Goal: Task Accomplishment & Management: Complete application form

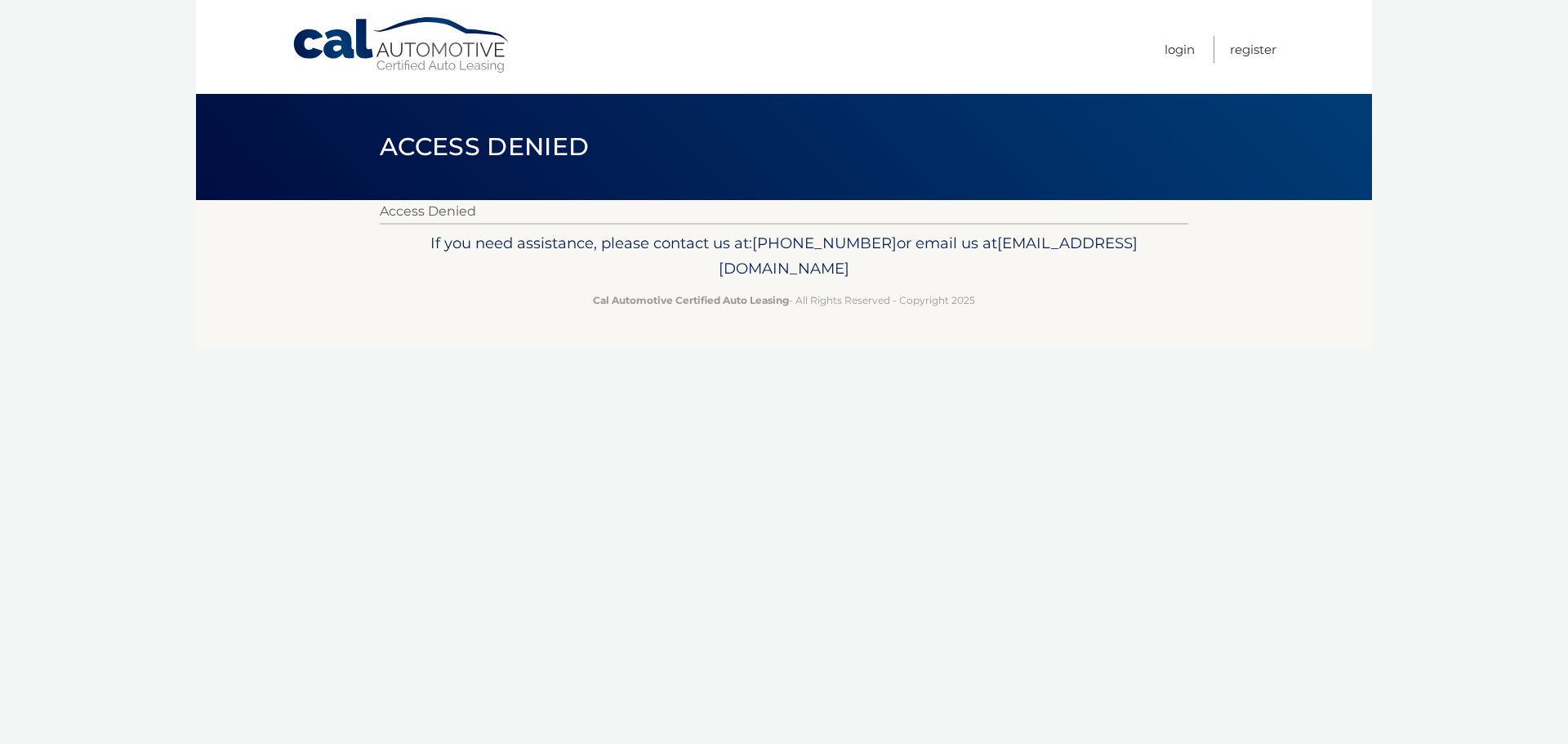
click at [358, 50] on link "Cal Automotive" at bounding box center [402, 46] width 221 height 58
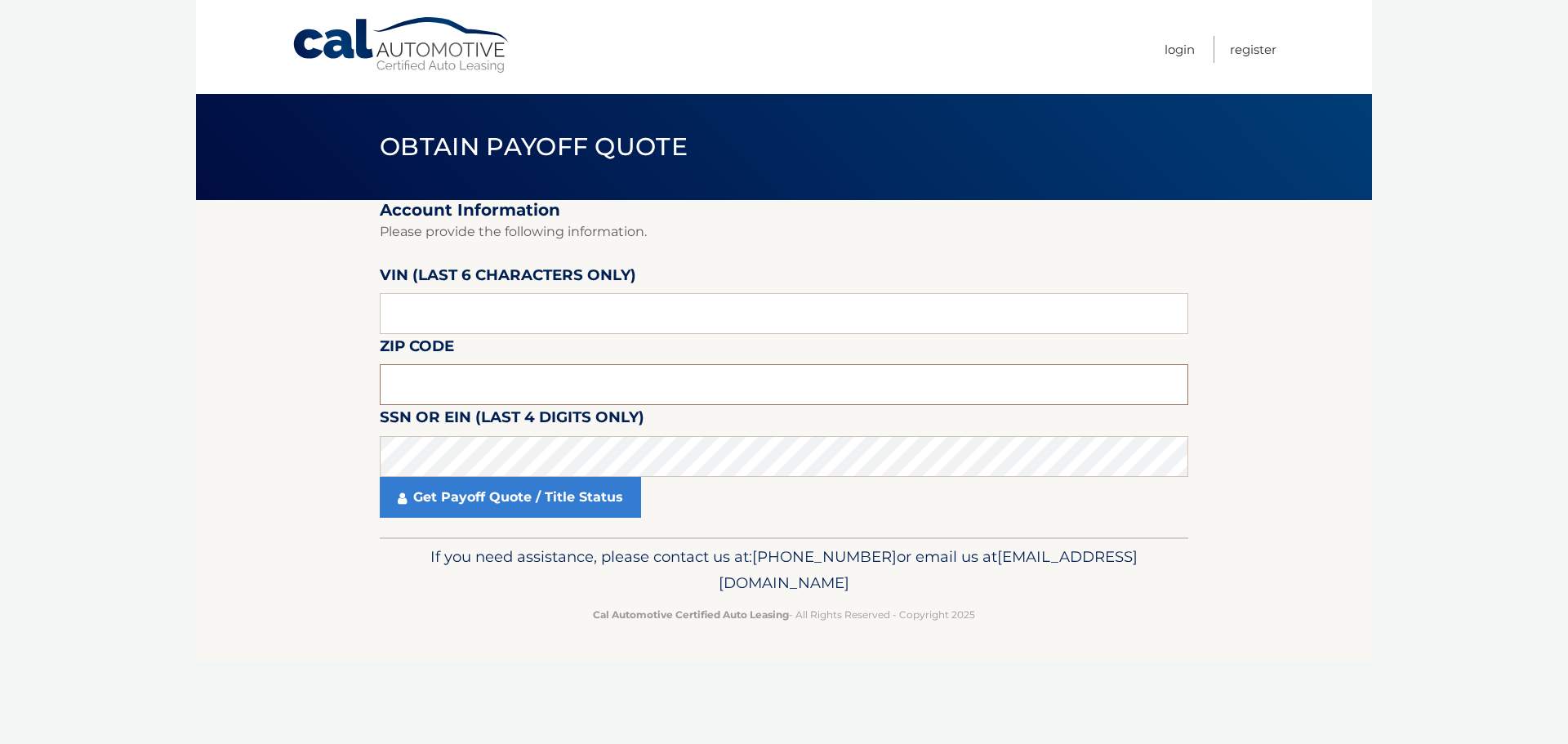
click at [472, 379] on input "text" at bounding box center [783, 385] width 809 height 41
type input "19056"
click at [456, 324] on input "text" at bounding box center [783, 314] width 809 height 41
paste input "437635"
type input "437635"
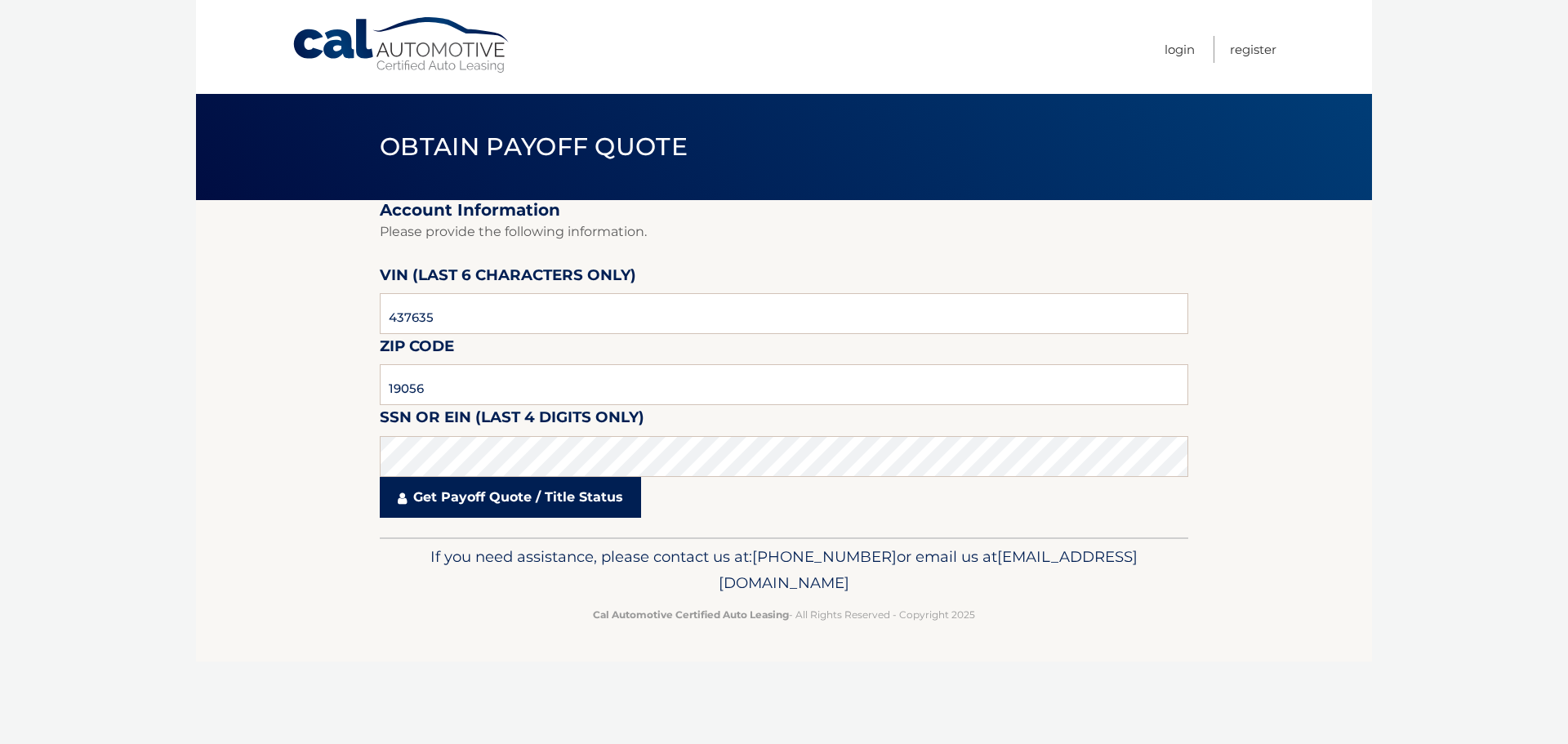
click at [519, 505] on link "Get Payoff Quote / Title Status" at bounding box center [510, 497] width 261 height 41
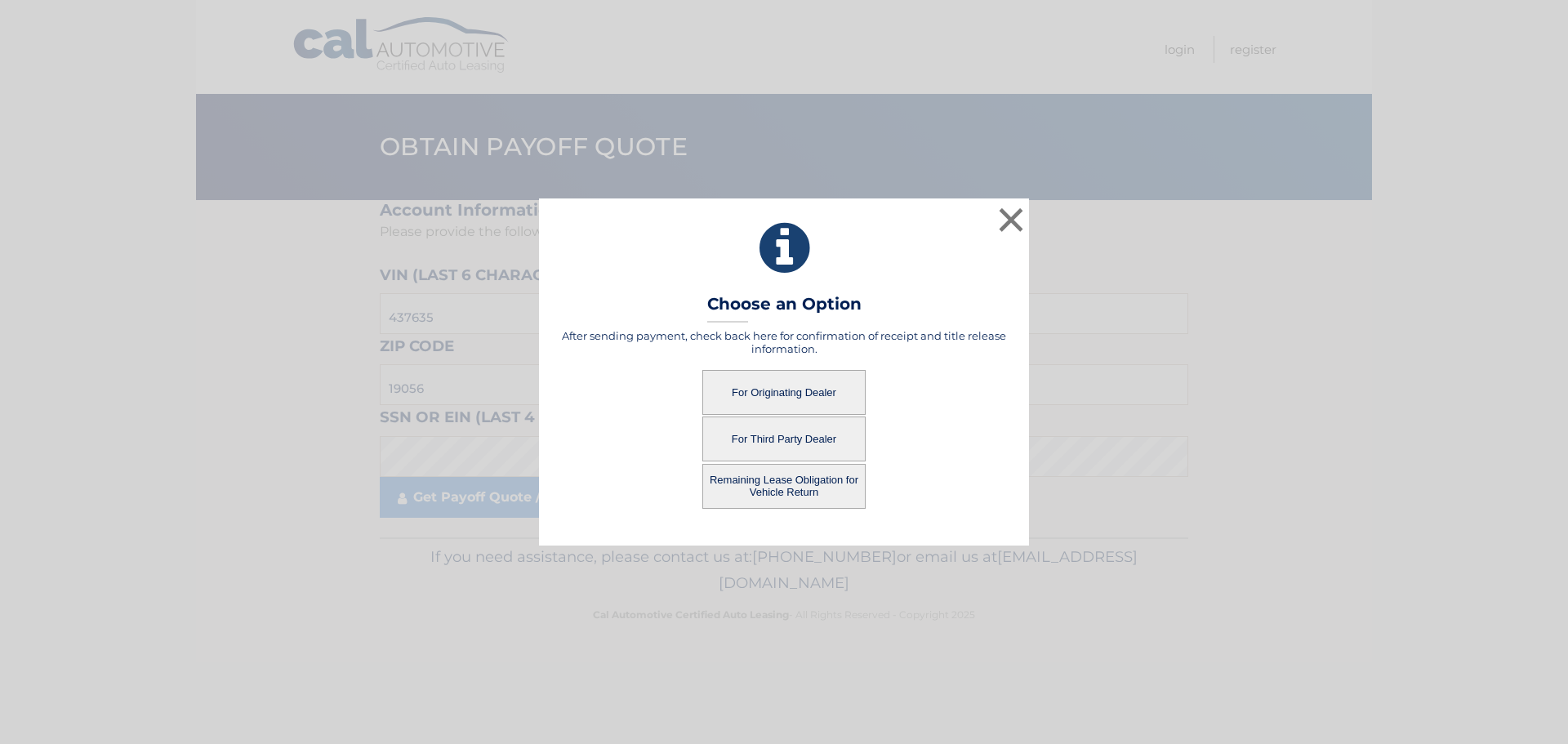
click at [752, 393] on button "For Originating Dealer" at bounding box center [784, 392] width 163 height 45
click at [785, 391] on button "For Originating Dealer" at bounding box center [784, 392] width 163 height 45
